Goal: Task Accomplishment & Management: Use online tool/utility

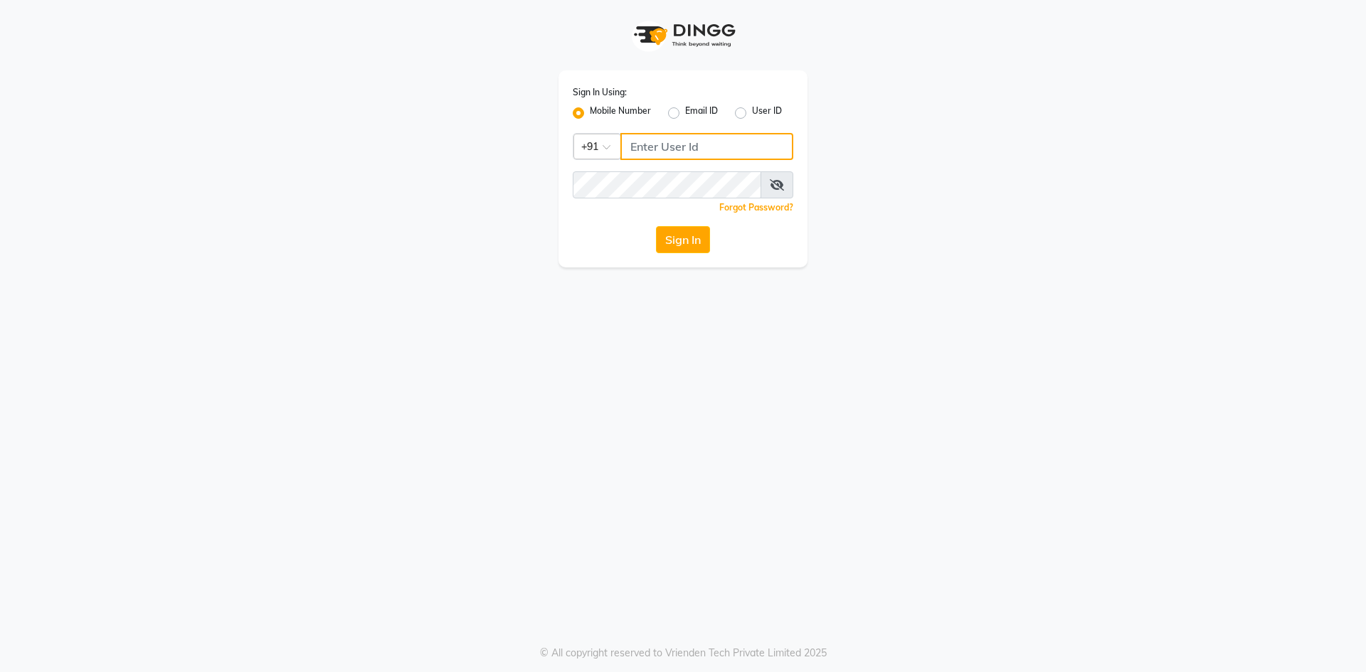
click at [691, 145] on input "Username" at bounding box center [706, 146] width 173 height 27
type input "7661809500"
click at [656, 226] on button "Sign In" at bounding box center [683, 239] width 54 height 27
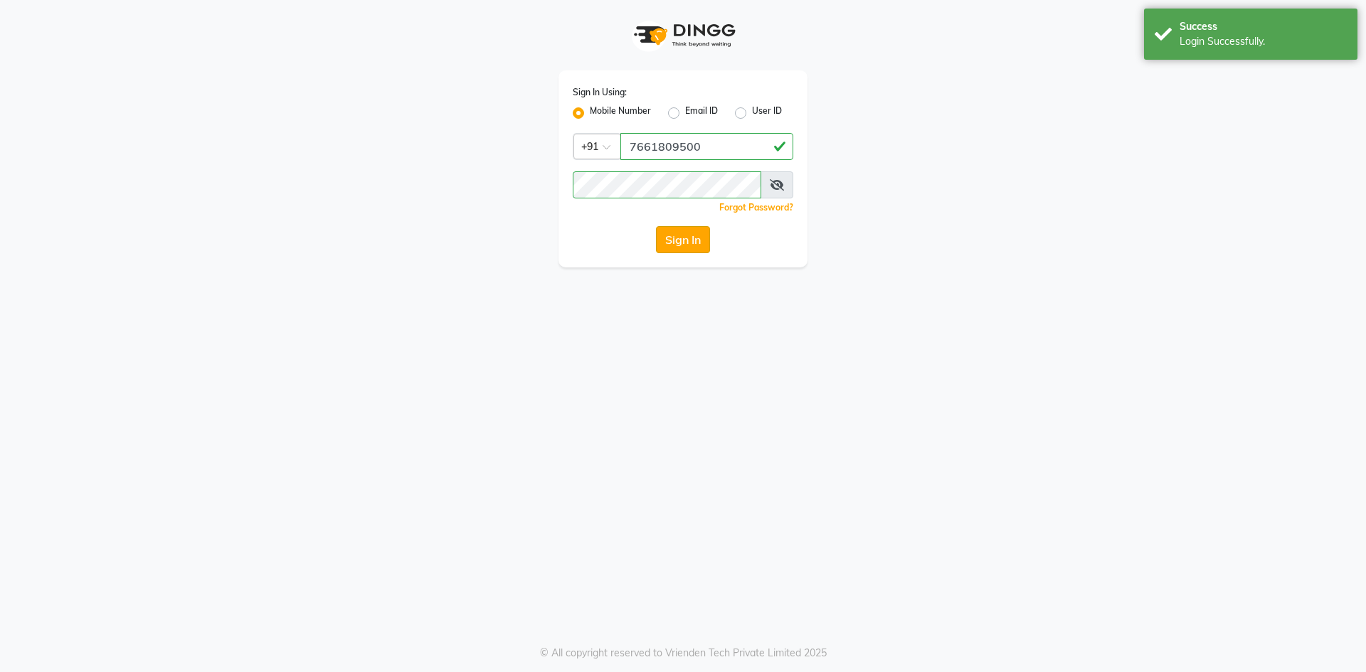
click at [669, 234] on button "Sign In" at bounding box center [683, 239] width 54 height 27
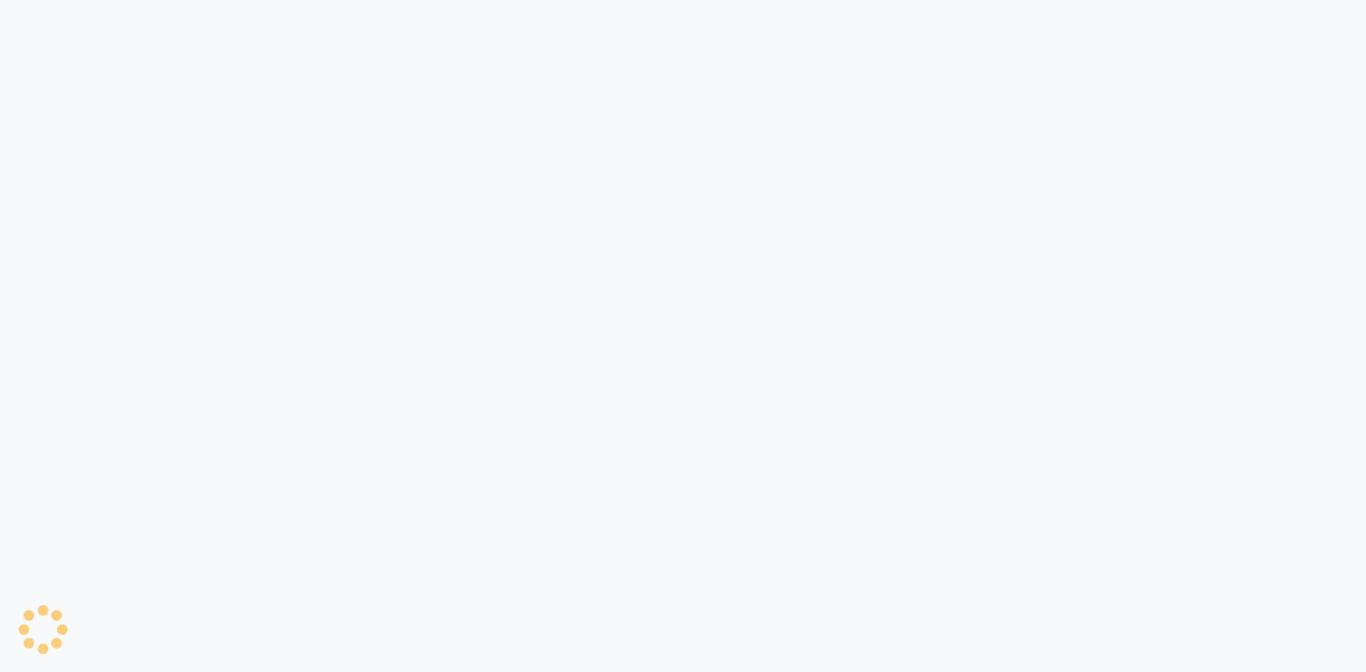
select select "service"
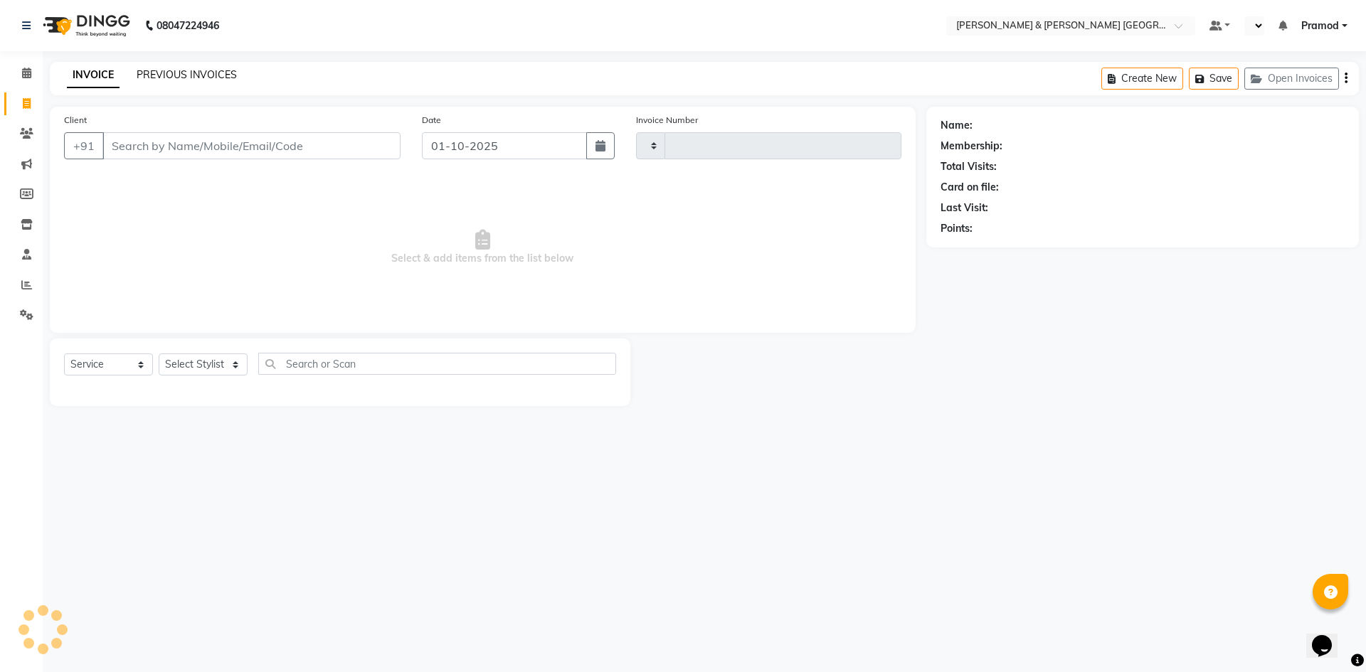
click at [202, 69] on link "PREVIOUS INVOICES" at bounding box center [187, 74] width 100 height 13
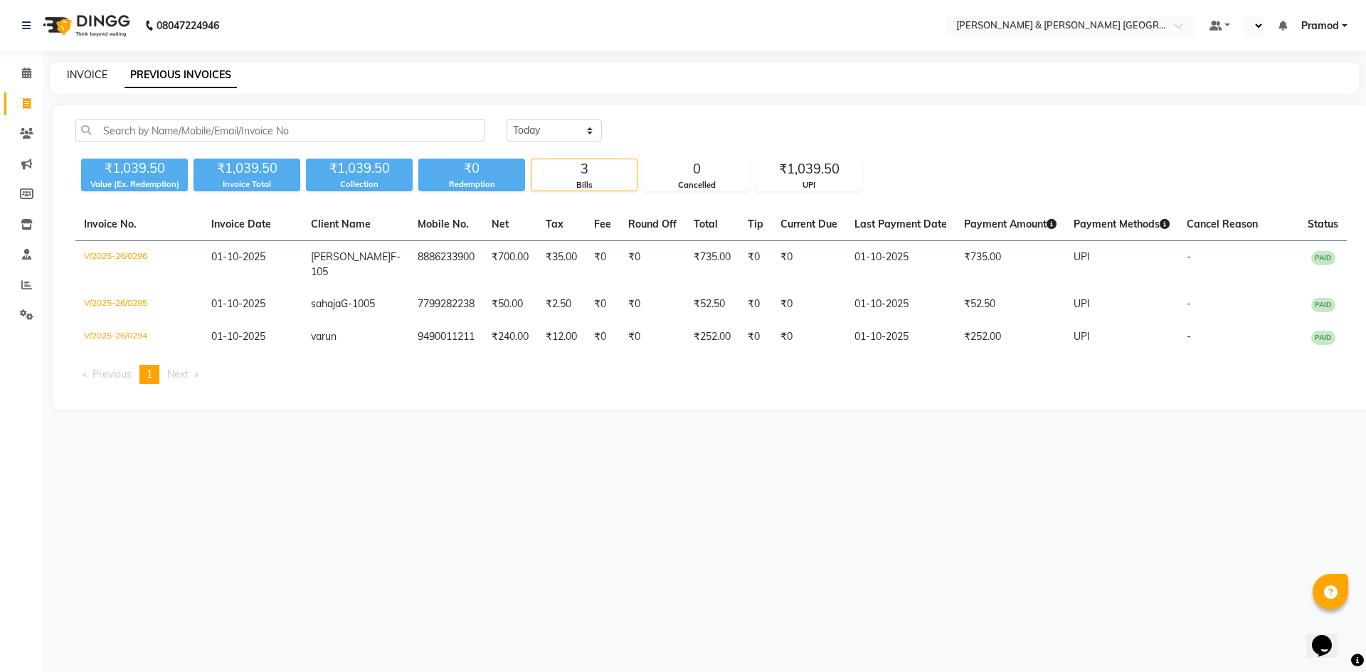
click at [88, 78] on link "INVOICE" at bounding box center [87, 74] width 41 height 13
select select "service"
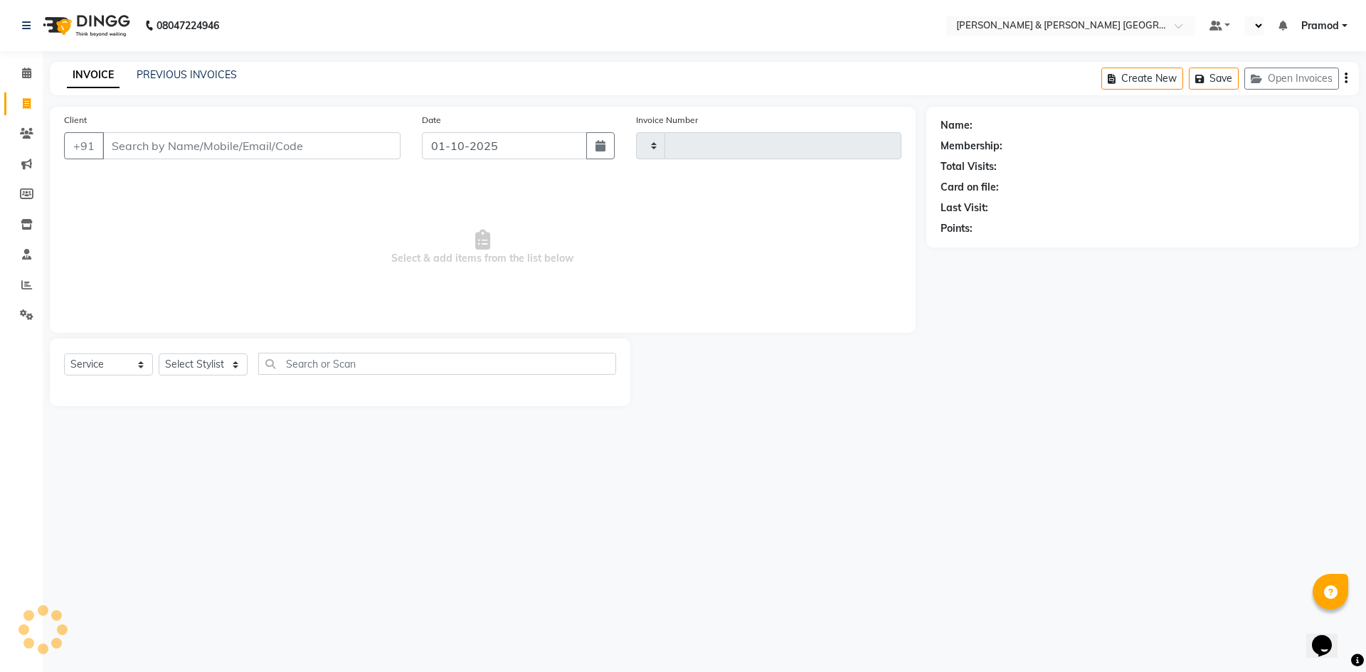
type input "0297"
select select "8717"
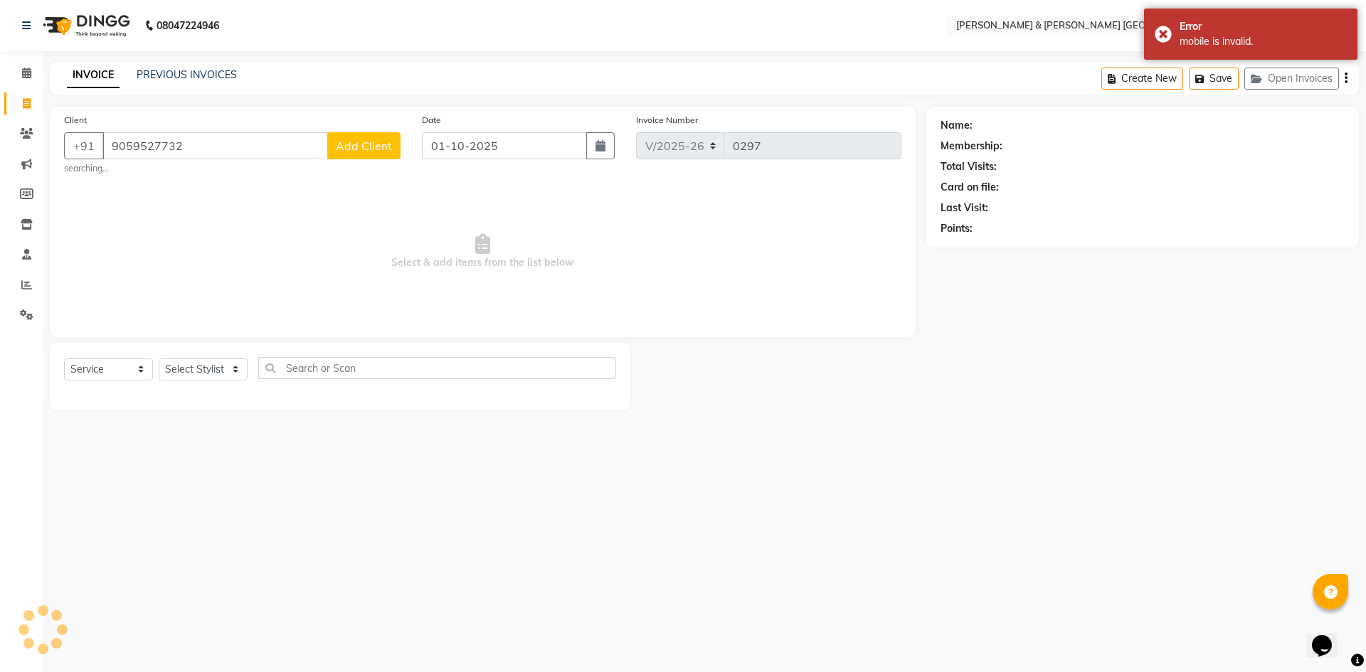
type input "9059527732"
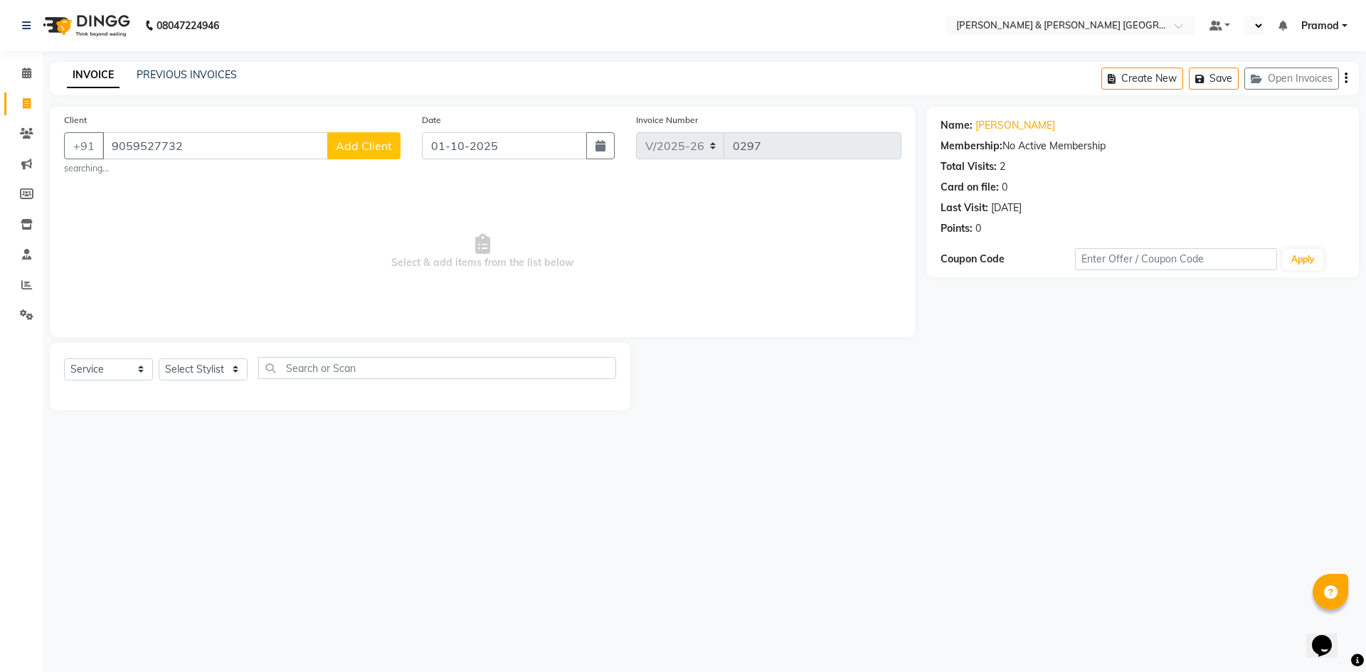
drag, startPoint x: 906, startPoint y: 393, endPoint x: 898, endPoint y: 393, distance: 8.6
click at [906, 393] on div at bounding box center [778, 377] width 296 height 68
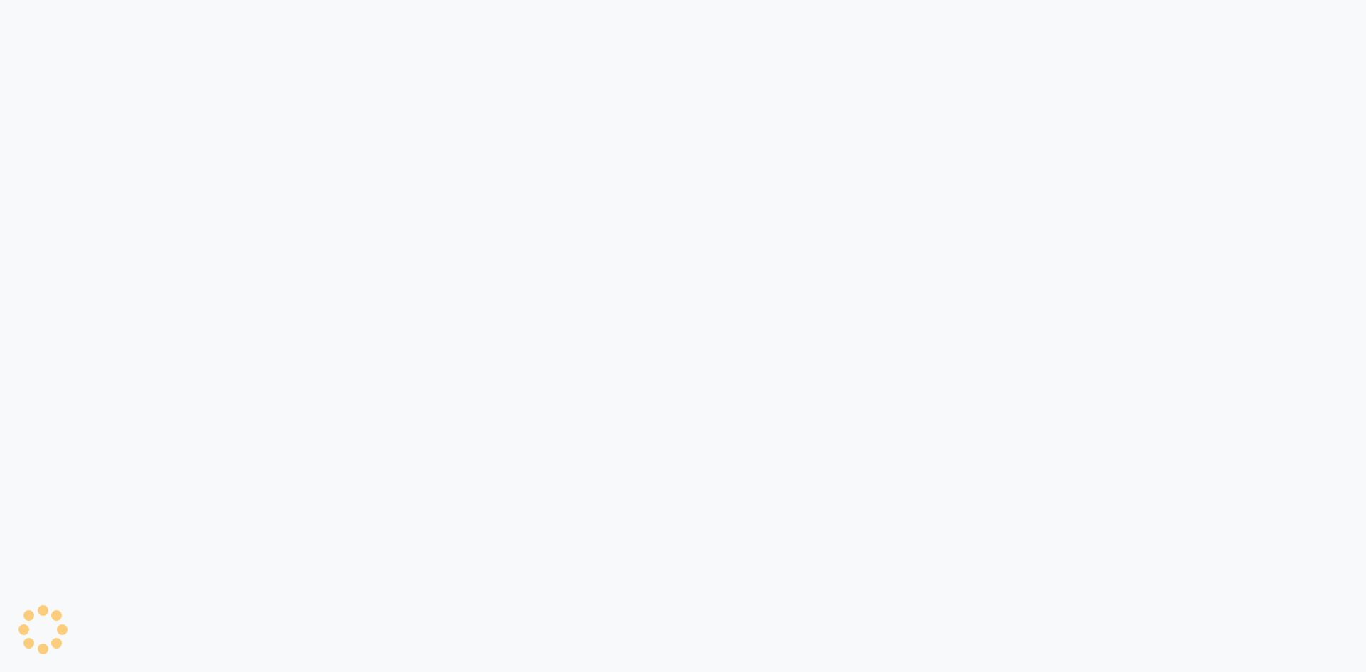
select select "8717"
select select "service"
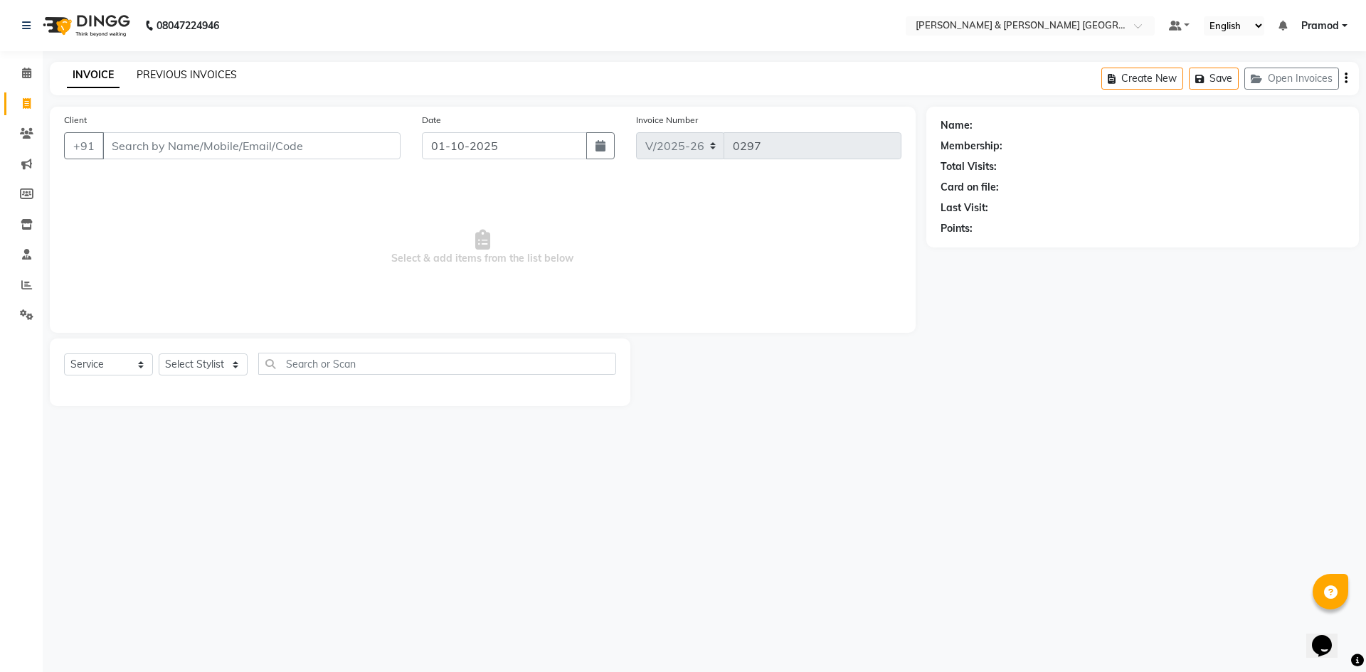
click at [201, 74] on link "PREVIOUS INVOICES" at bounding box center [187, 74] width 100 height 13
